Goal: Task Accomplishment & Management: Manage account settings

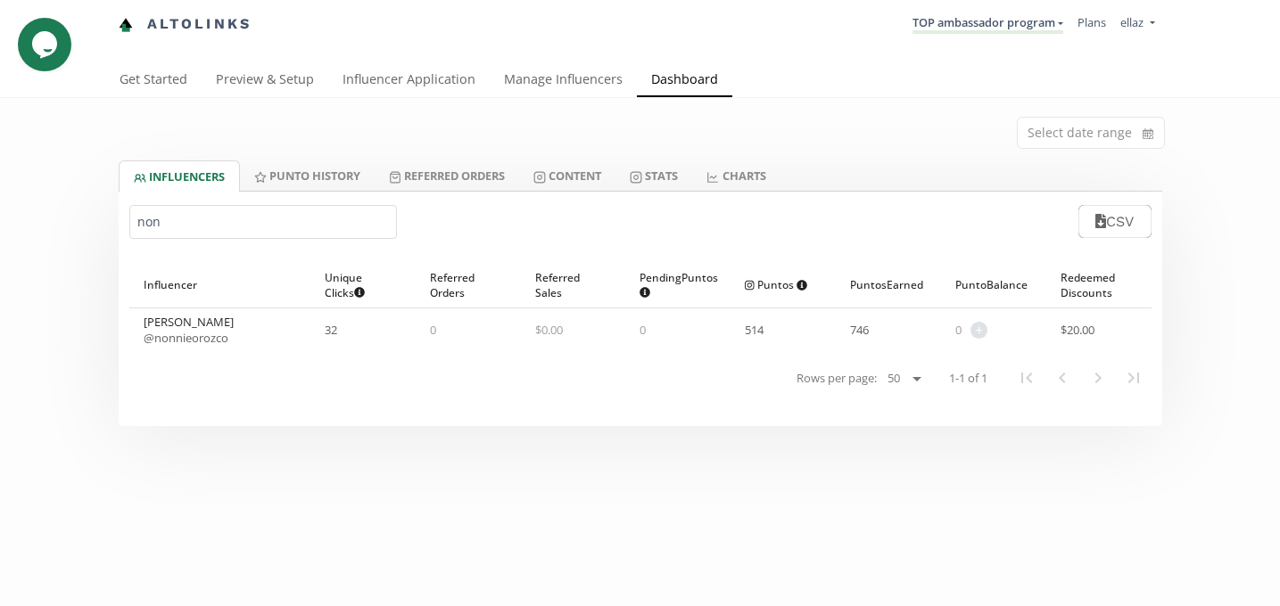
click at [243, 221] on input "non" at bounding box center [263, 222] width 268 height 34
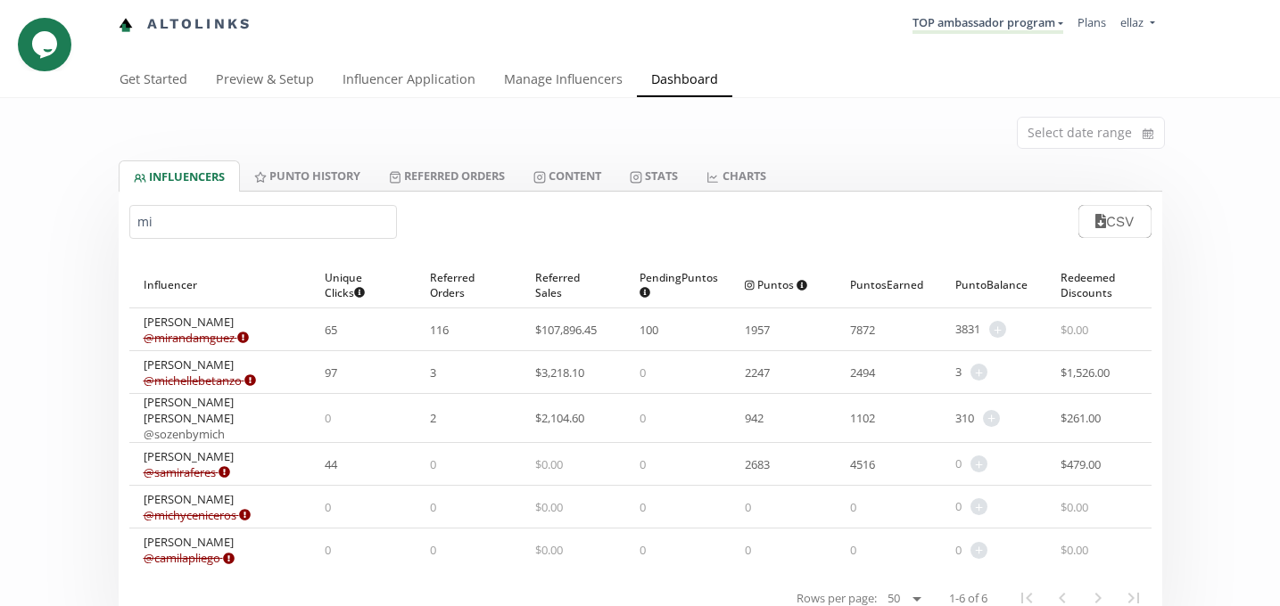
type input "mic"
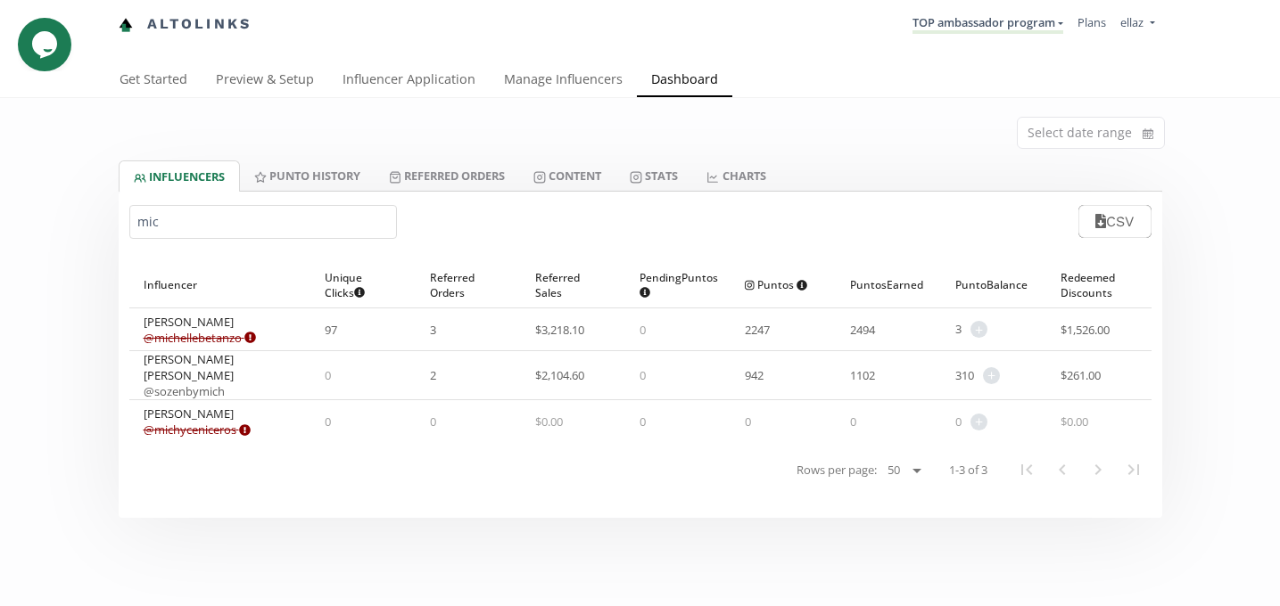
click at [202, 220] on input "mic" at bounding box center [263, 222] width 268 height 34
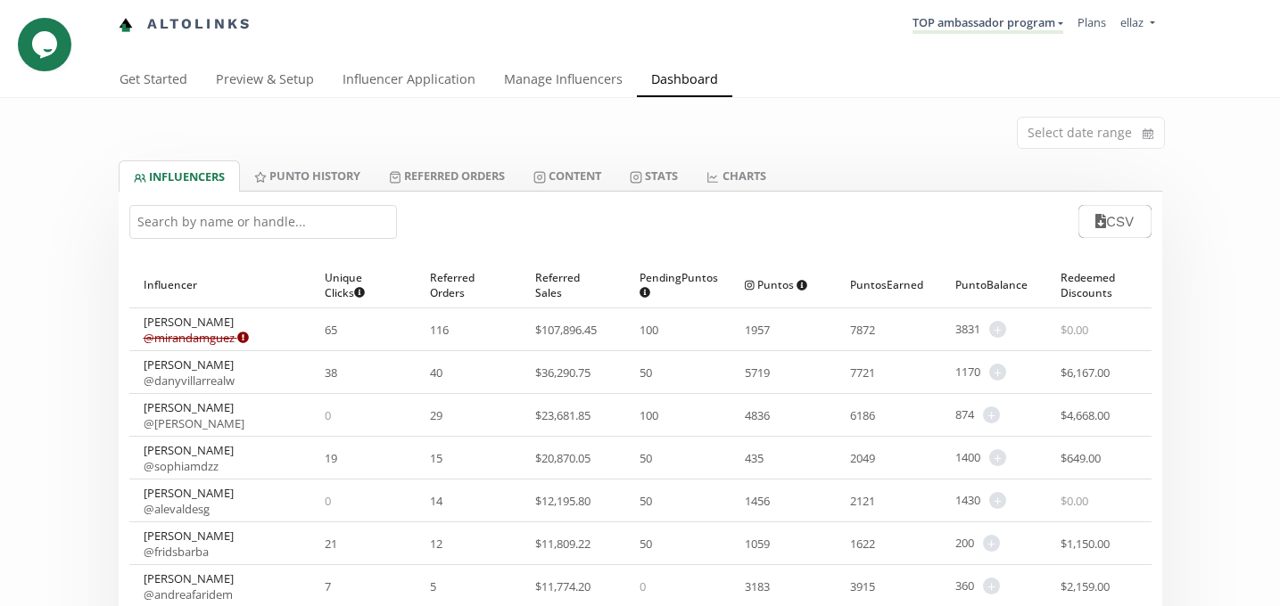
click at [226, 219] on input "text" at bounding box center [263, 222] width 268 height 34
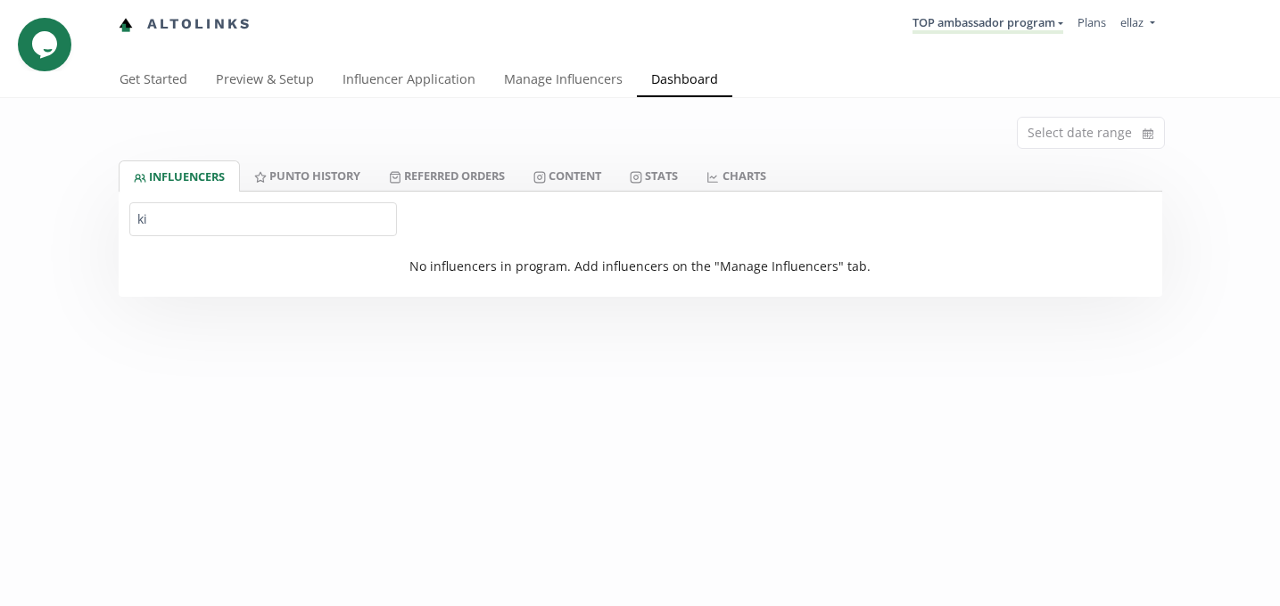
type input "k"
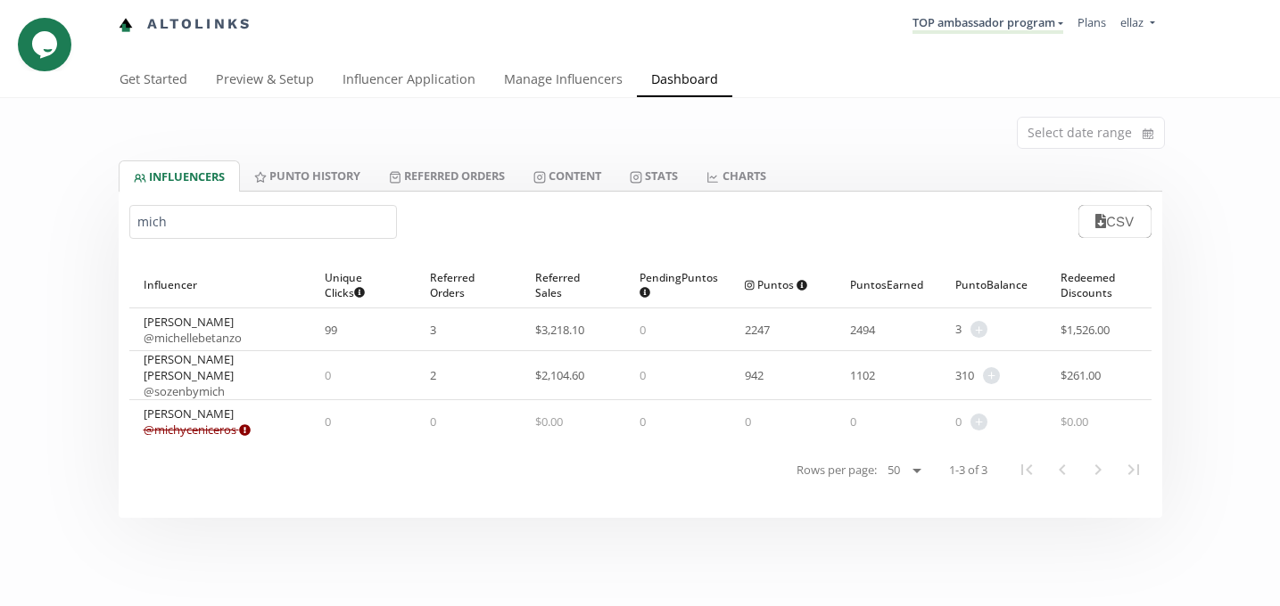
type input "mich"
click at [576, 187] on link "Content" at bounding box center [567, 176] width 96 height 30
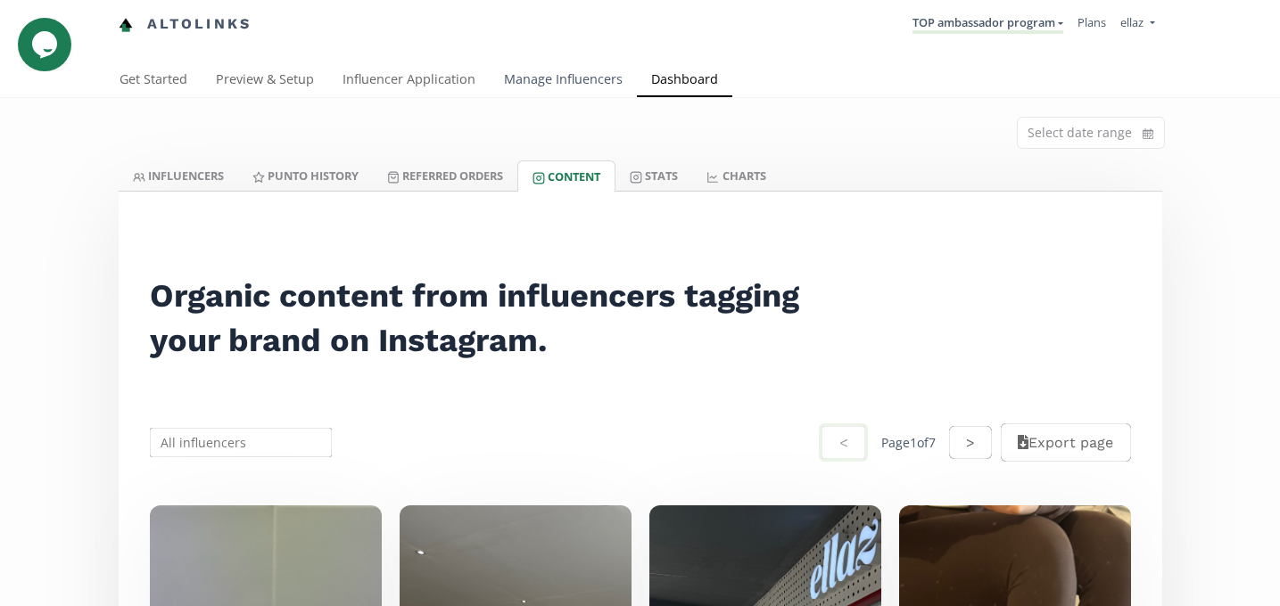
click at [528, 90] on link "Manage Influencers" at bounding box center [563, 81] width 147 height 36
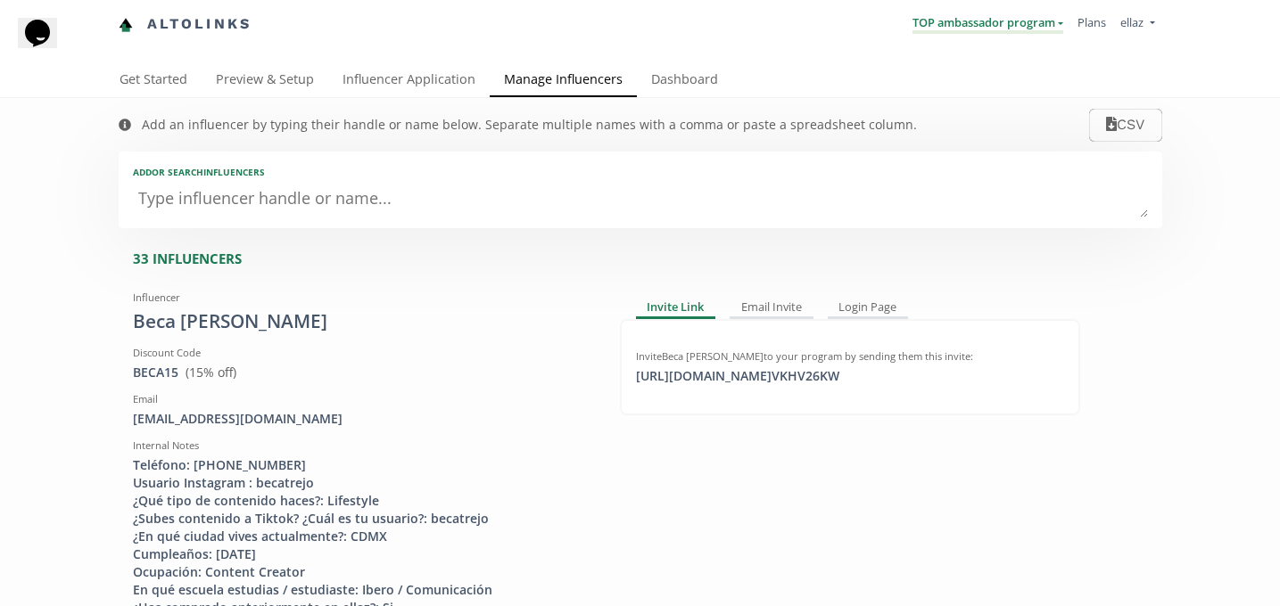
click at [1004, 23] on link "TOP ambassador program" at bounding box center [987, 24] width 151 height 20
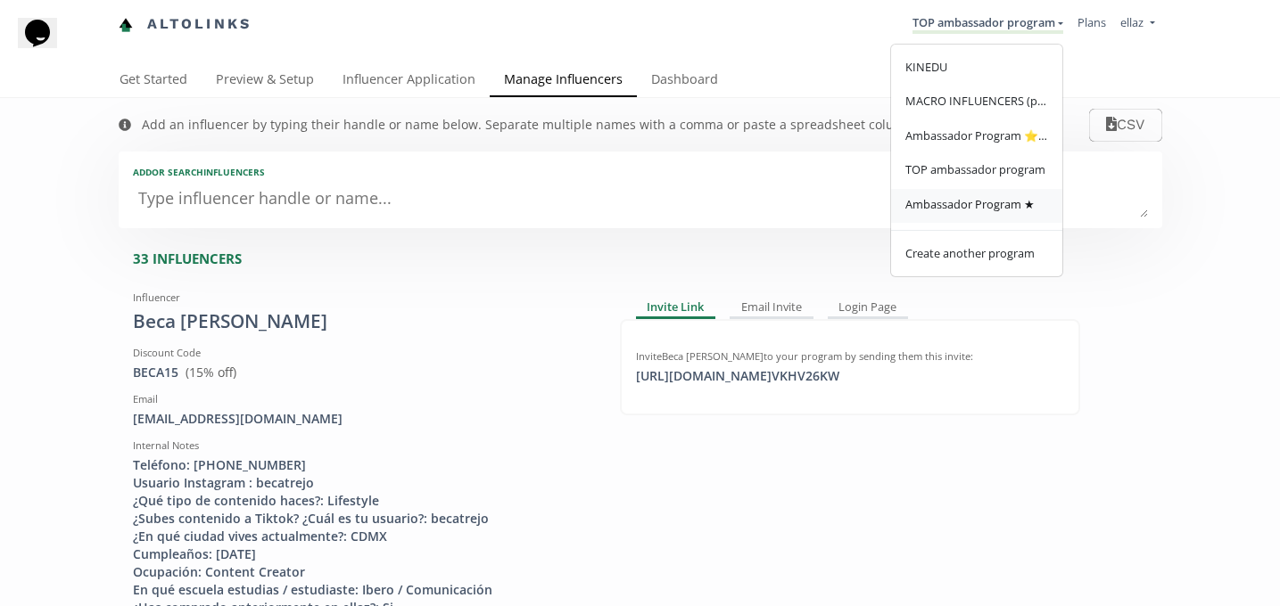
click at [976, 208] on span "Ambassador Program ★" at bounding box center [969, 204] width 129 height 16
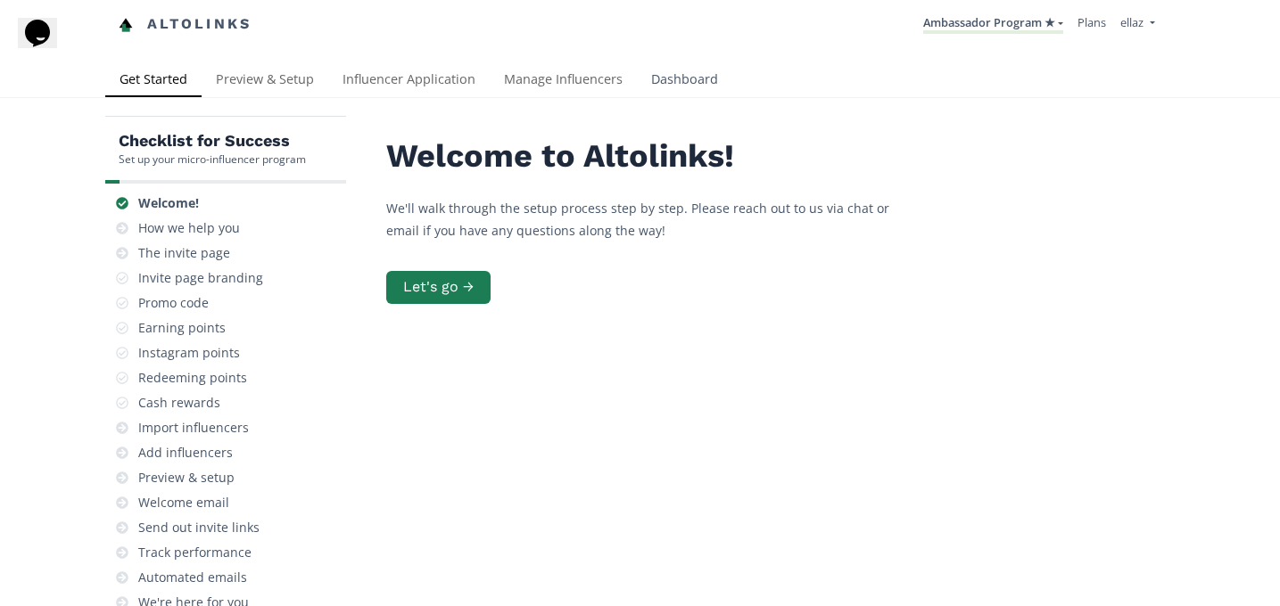
click at [662, 78] on link "Dashboard" at bounding box center [684, 81] width 95 height 36
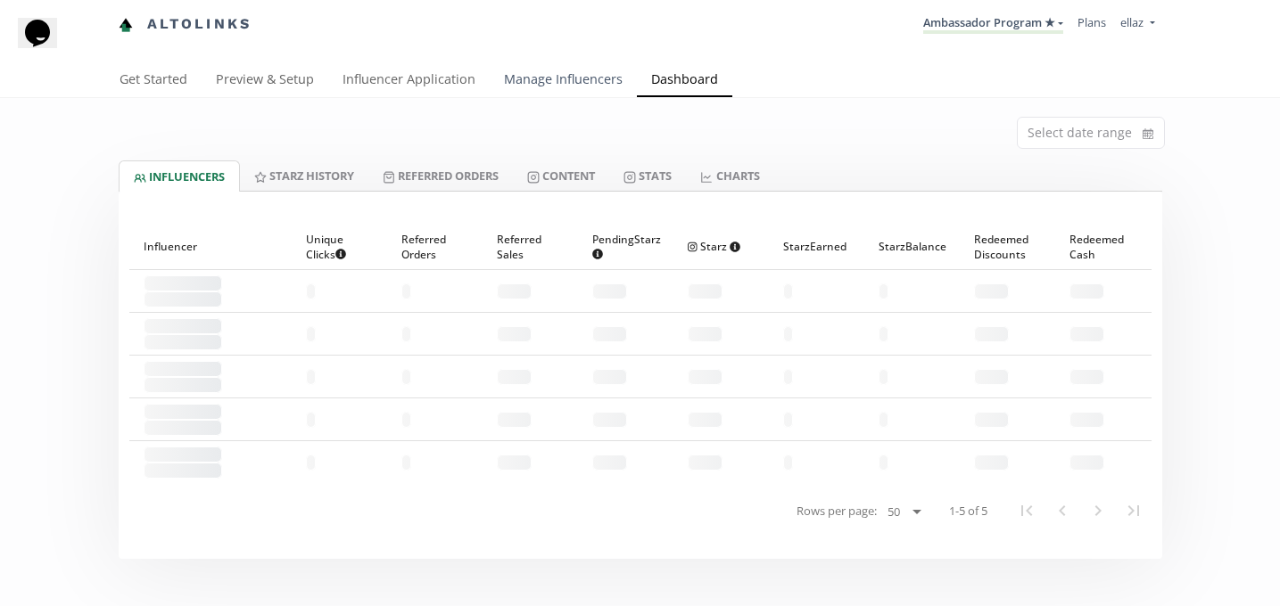
click at [558, 67] on link "Manage Influencers" at bounding box center [563, 81] width 147 height 36
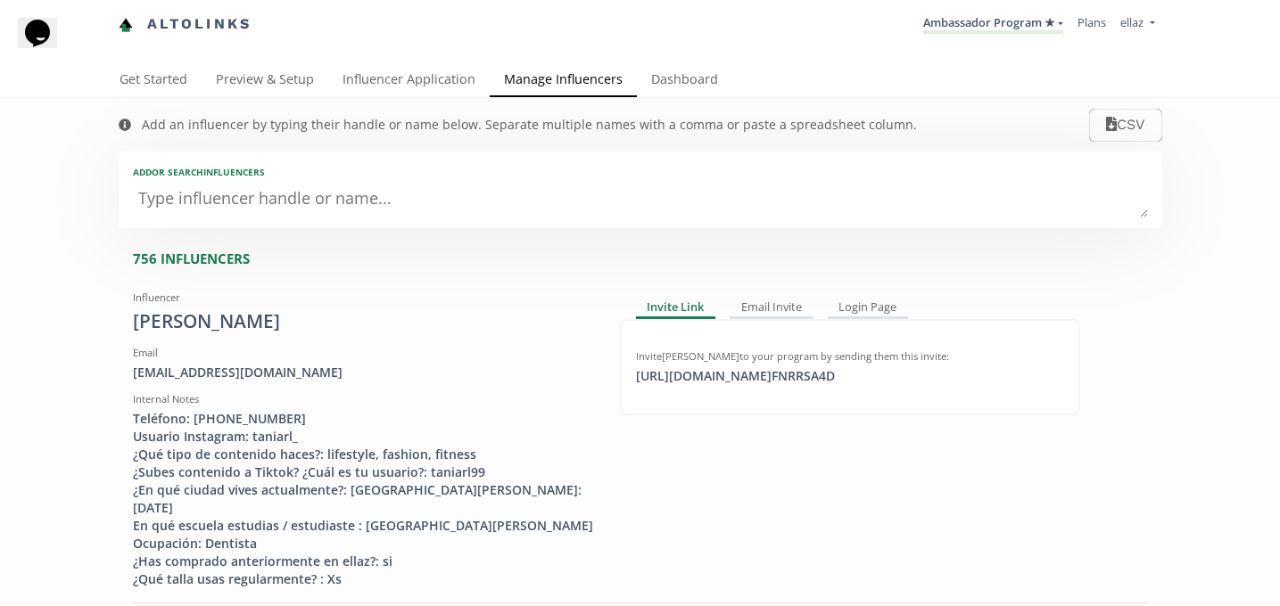
click at [268, 220] on div "Add or search INFLUENCERS" at bounding box center [640, 190] width 1043 height 77
click at [260, 218] on div "Add or search INFLUENCERS" at bounding box center [640, 190] width 1043 height 77
click at [239, 202] on textarea at bounding box center [640, 200] width 1015 height 36
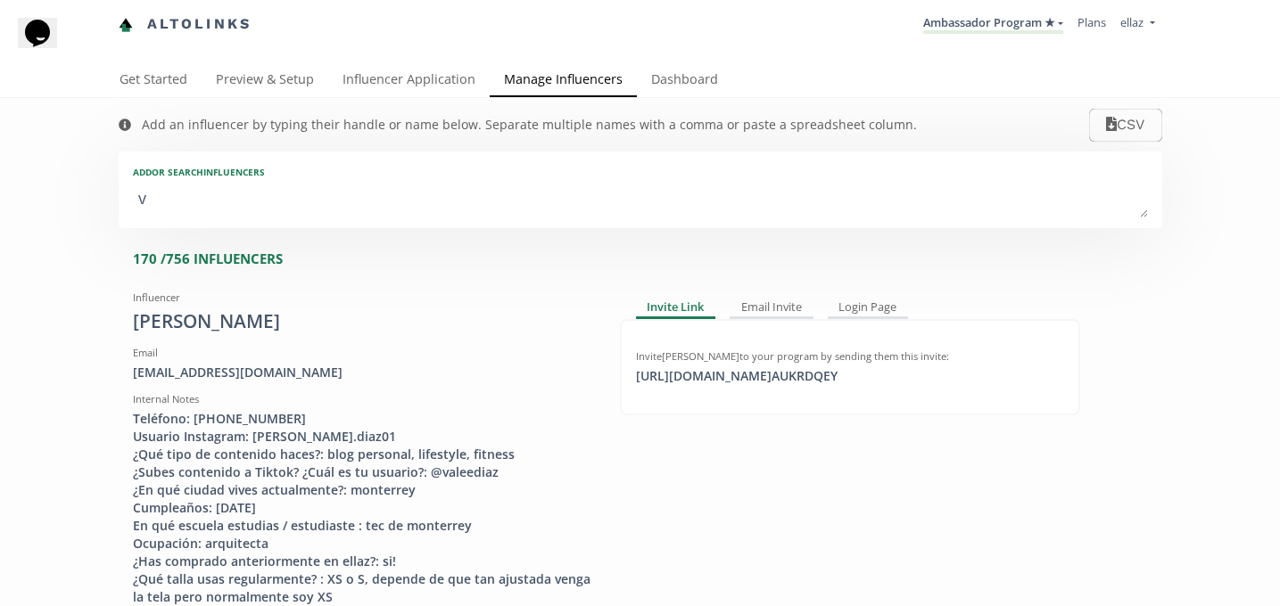
type textarea "va"
type input "va"
type input "VA"
type textarea "val"
type input "val"
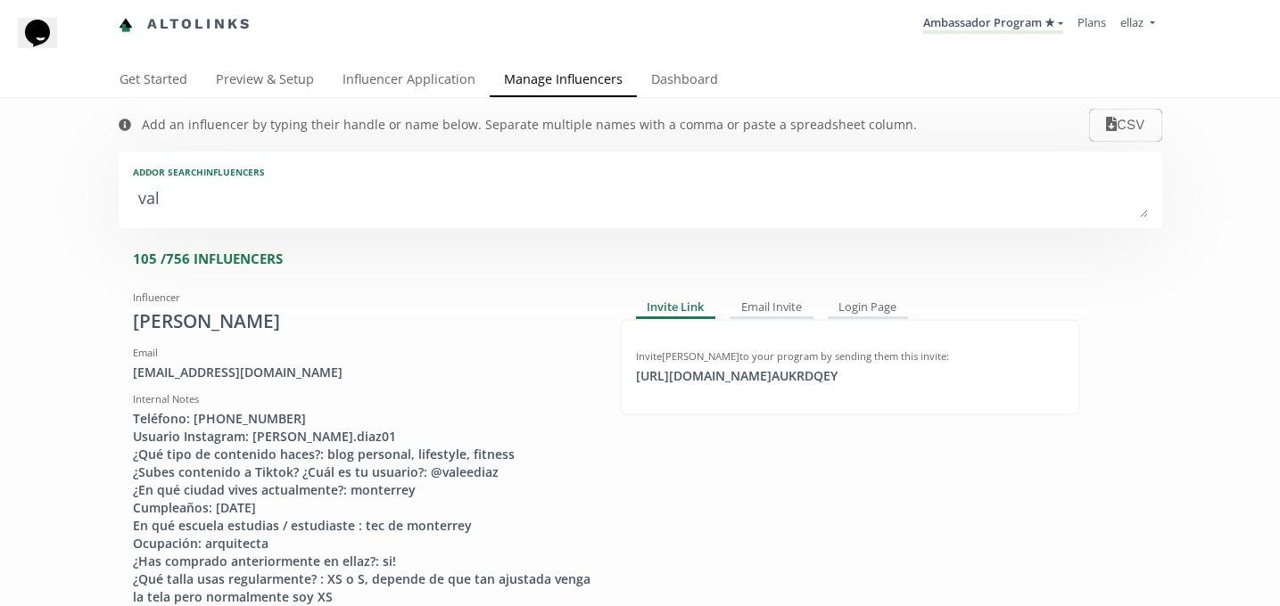
type input "VAL"
type textarea "vale"
type input "vale"
type input "VALE"
type textarea "valer"
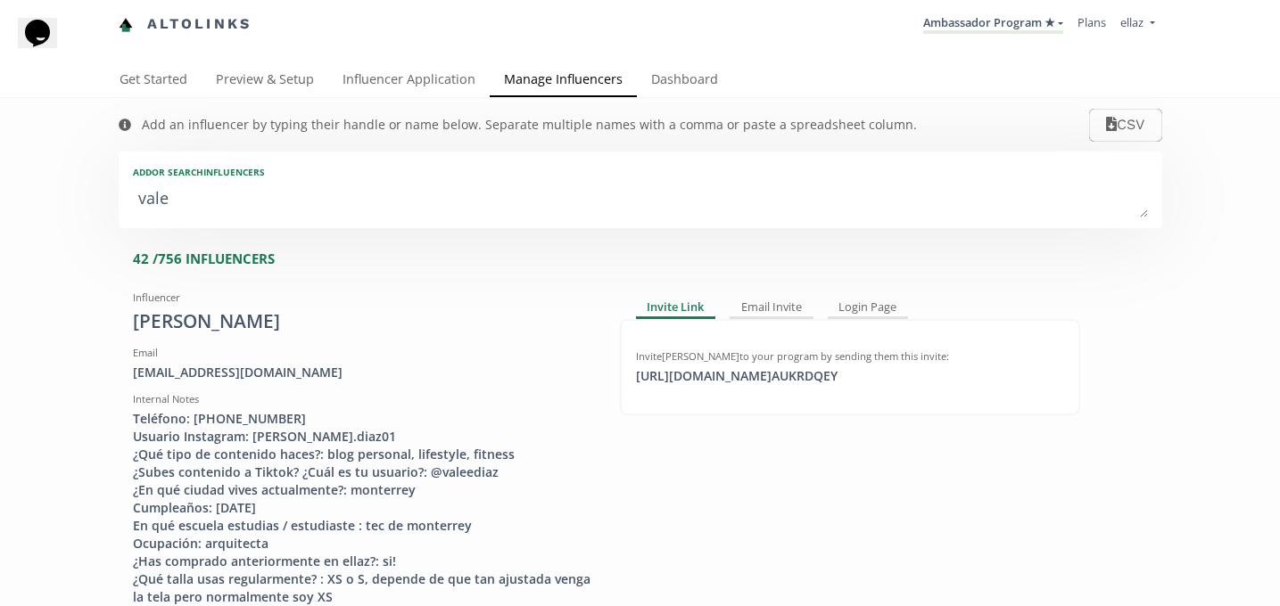
type input "valer"
type input "VALER"
type textarea "valeri"
type input "valeri"
type input "VALERI"
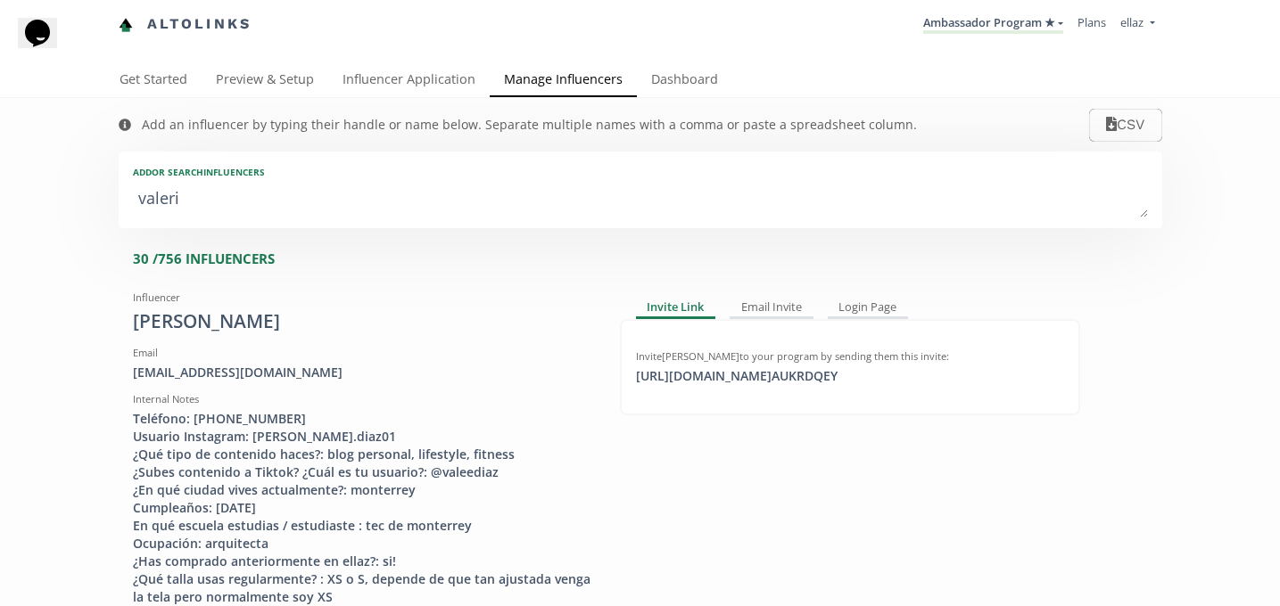
type textarea "valeria"
type input "valeria"
type input "VALERIA"
type textarea "valeria d"
type input "valeria d"
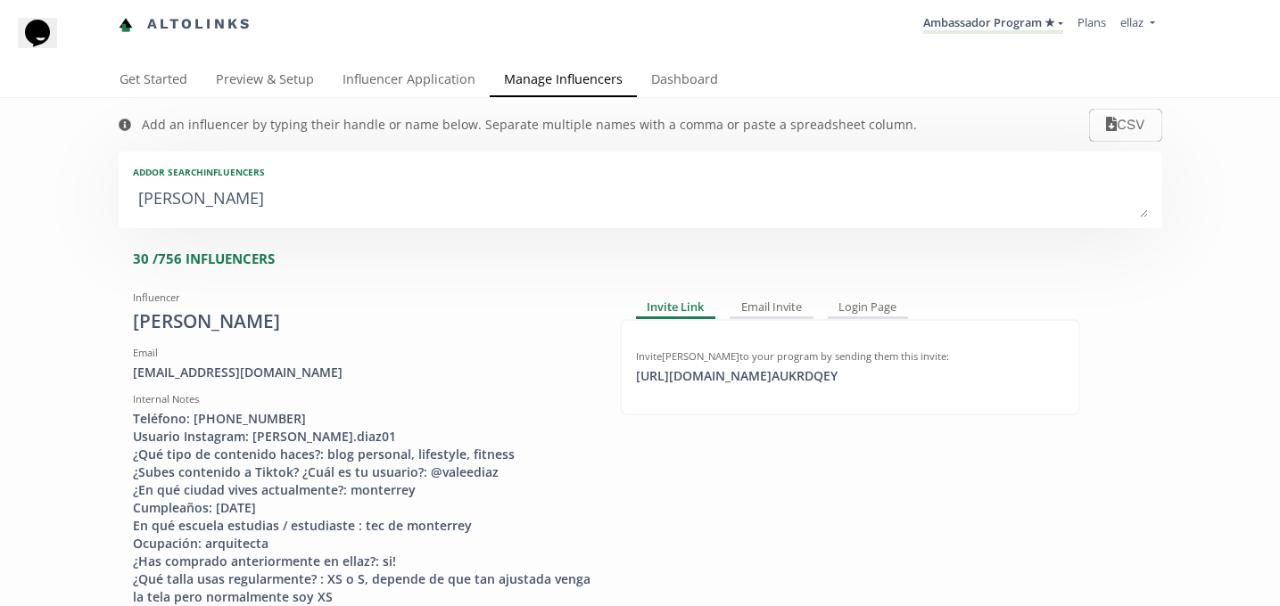
type textarea "valeria di"
type input "valeria di"
type textarea "valeria di"
click at [750, 373] on div "https://app.altolinks.com/invite/ AUKRDQEY copied" at bounding box center [736, 376] width 223 height 18
copy div "https://app.altolink"
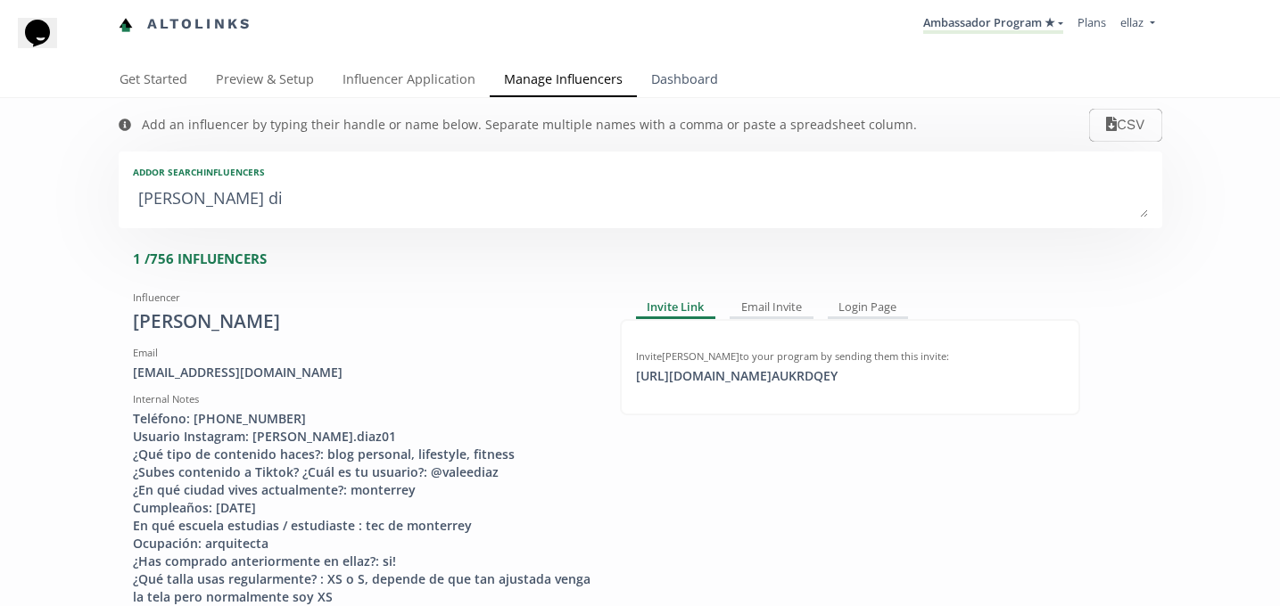
click at [702, 93] on link "Dashboard" at bounding box center [684, 81] width 95 height 36
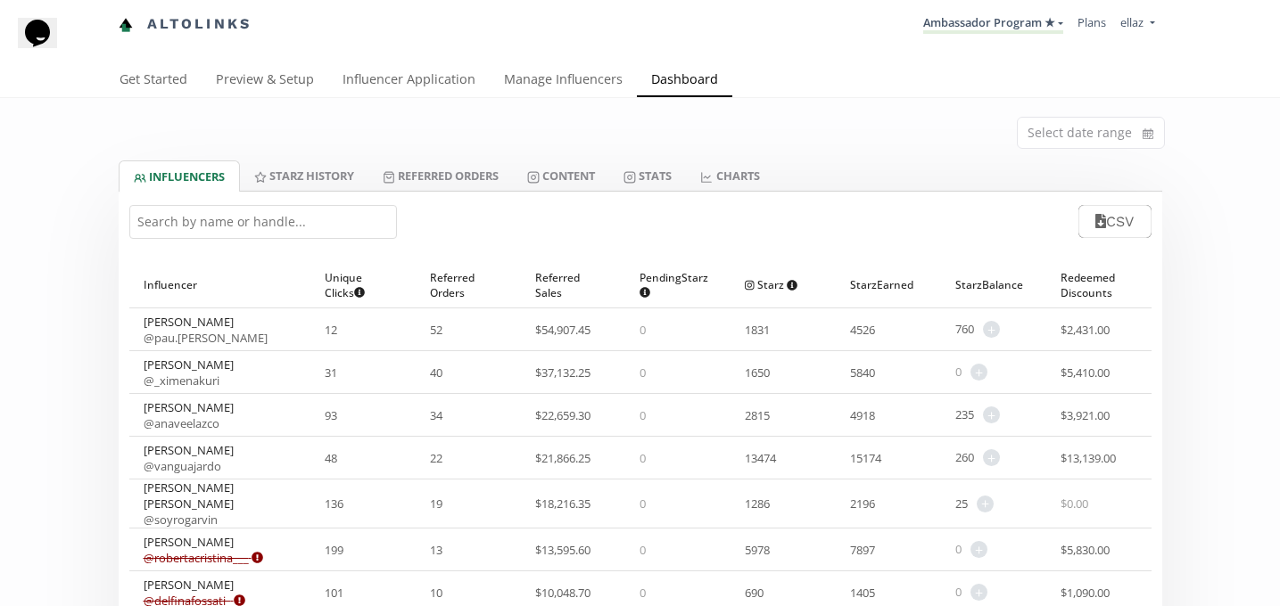
click at [235, 226] on input "text" at bounding box center [263, 222] width 268 height 34
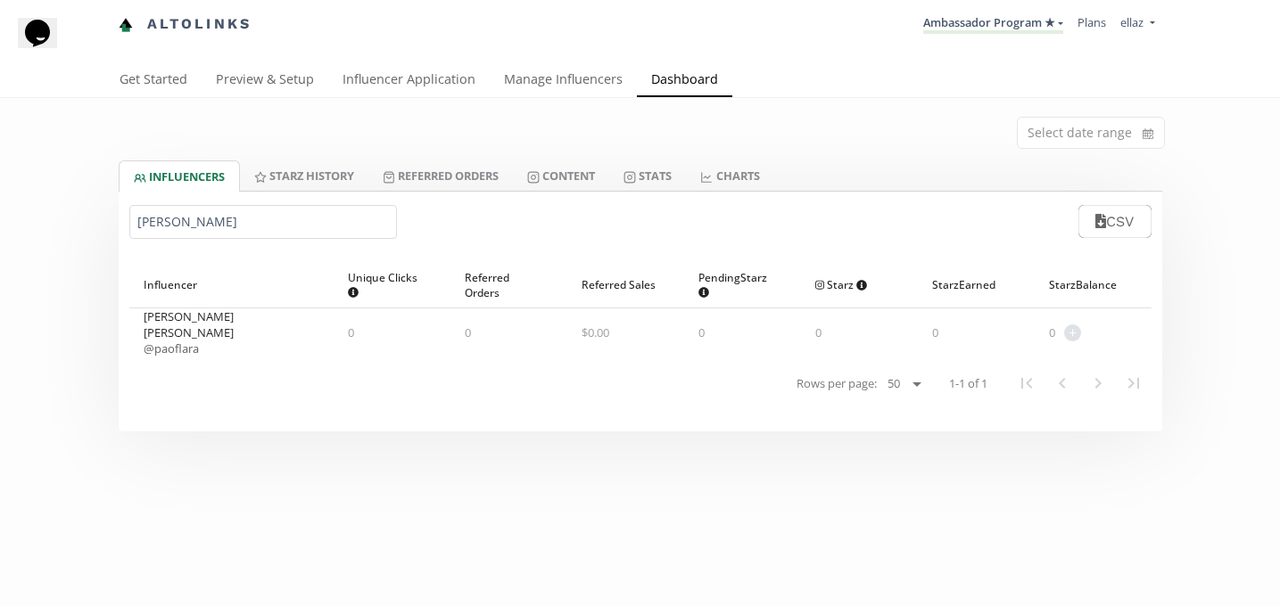
type input "paola flor"
